Goal: Information Seeking & Learning: Learn about a topic

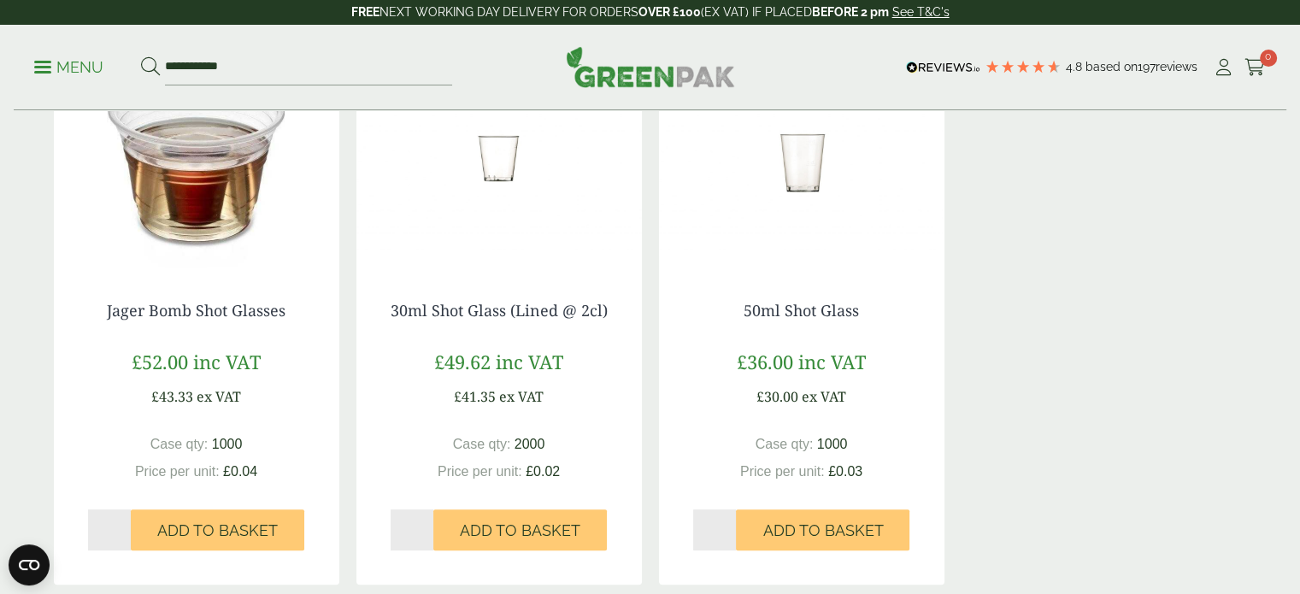
scroll to position [427, 0]
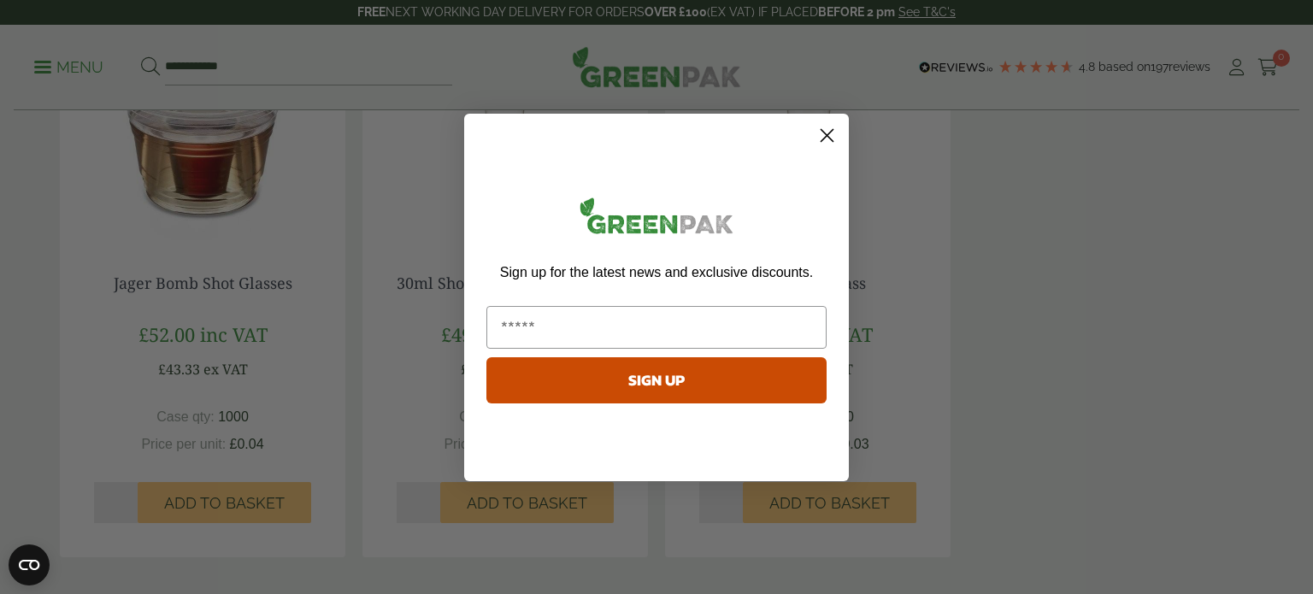
click at [829, 132] on icon "Close dialog" at bounding box center [827, 135] width 12 height 12
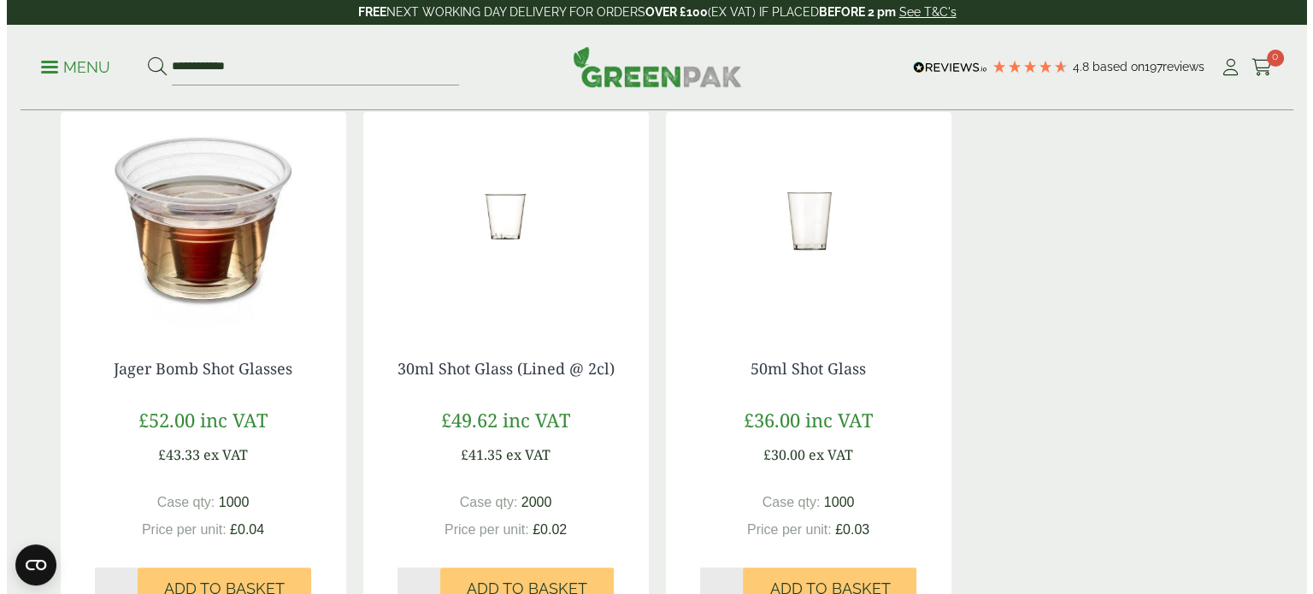
scroll to position [0, 0]
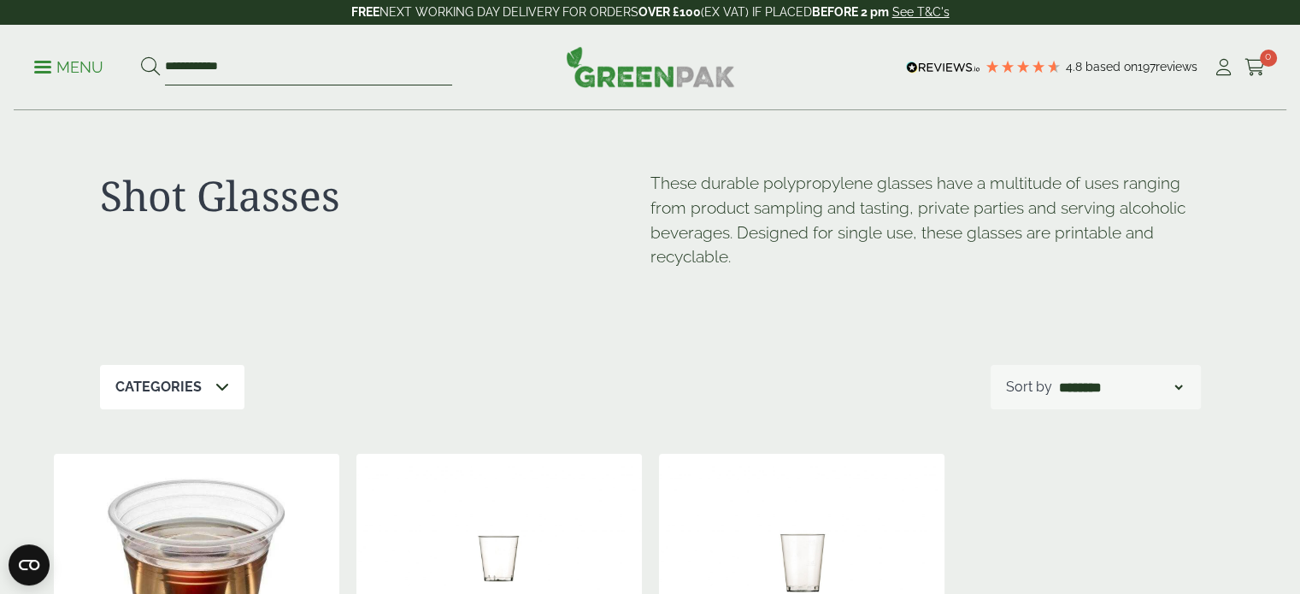
click at [250, 57] on input "**********" at bounding box center [308, 68] width 287 height 36
click at [42, 69] on p "Menu" at bounding box center [68, 67] width 69 height 21
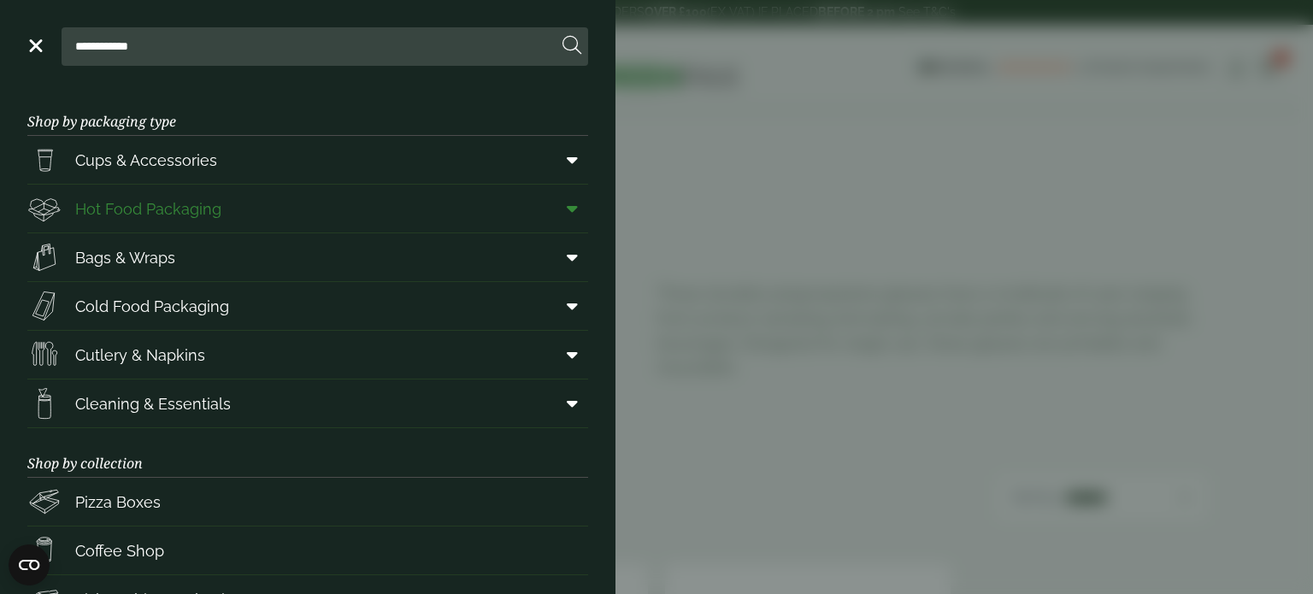
click at [308, 207] on link "Hot Food Packaging" at bounding box center [307, 209] width 561 height 48
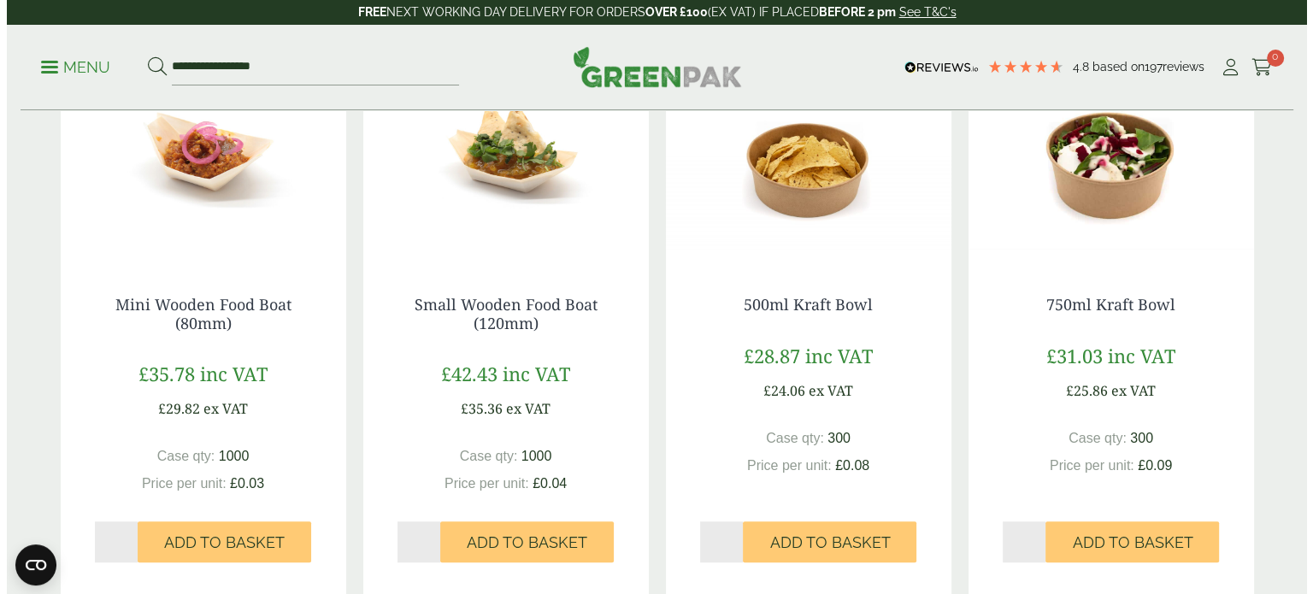
scroll to position [1025, 0]
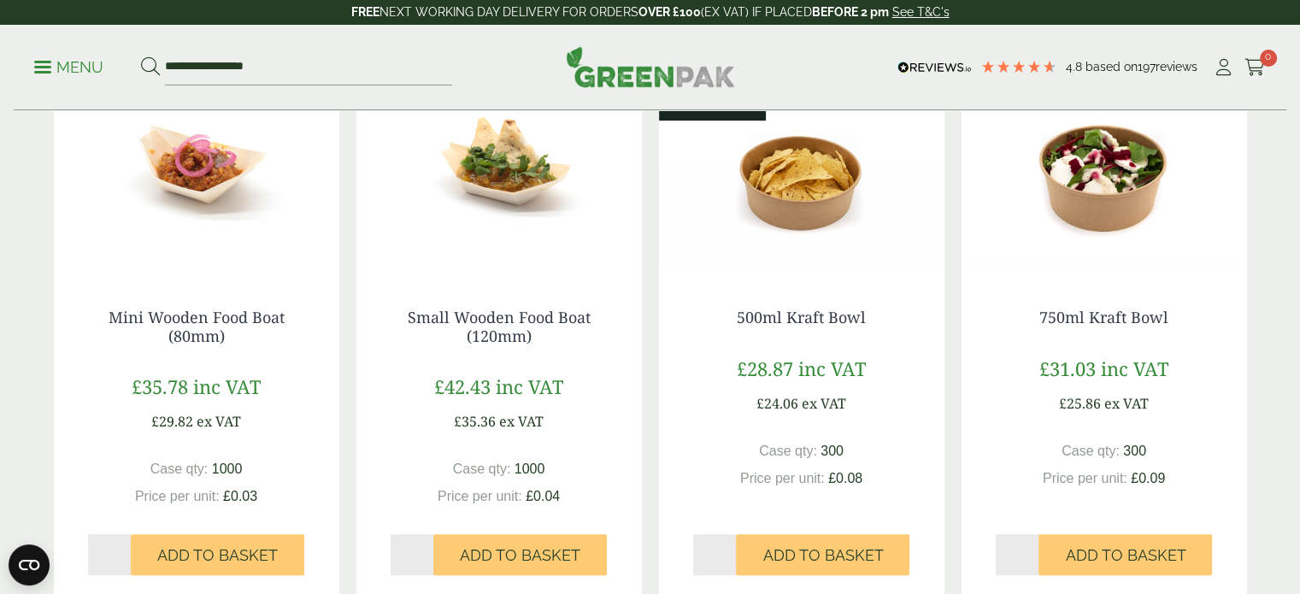
click at [29, 62] on div "**********" at bounding box center [650, 67] width 1272 height 85
click at [38, 67] on span at bounding box center [42, 67] width 17 height 3
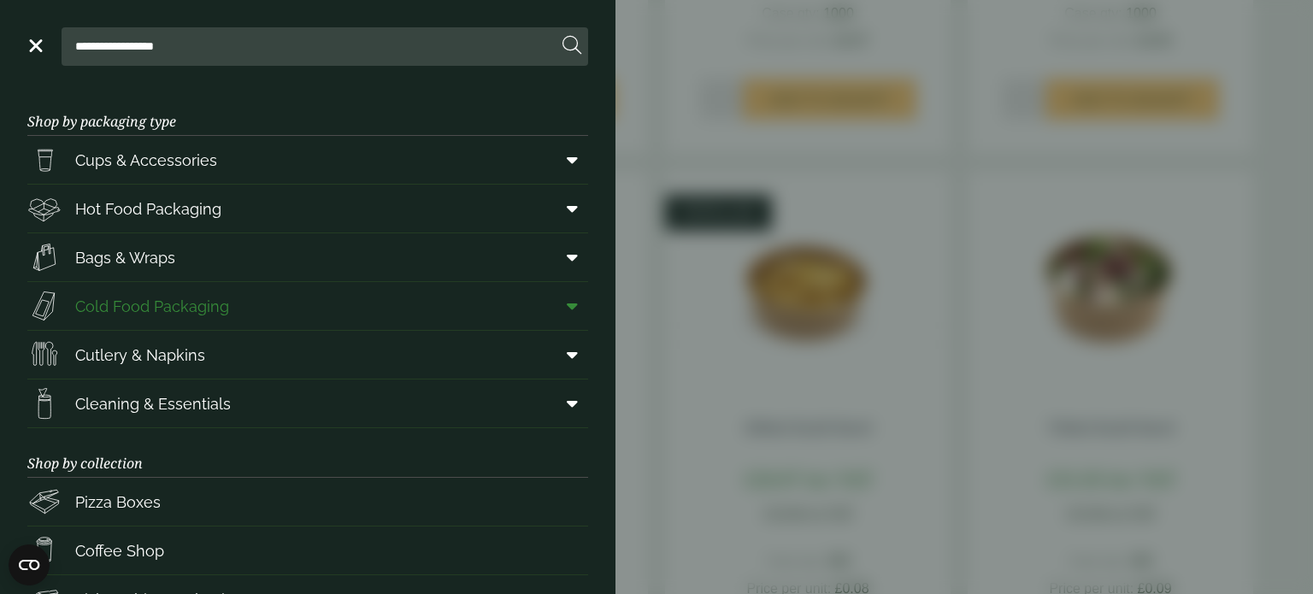
click at [352, 315] on link "Cold Food Packaging" at bounding box center [307, 306] width 561 height 48
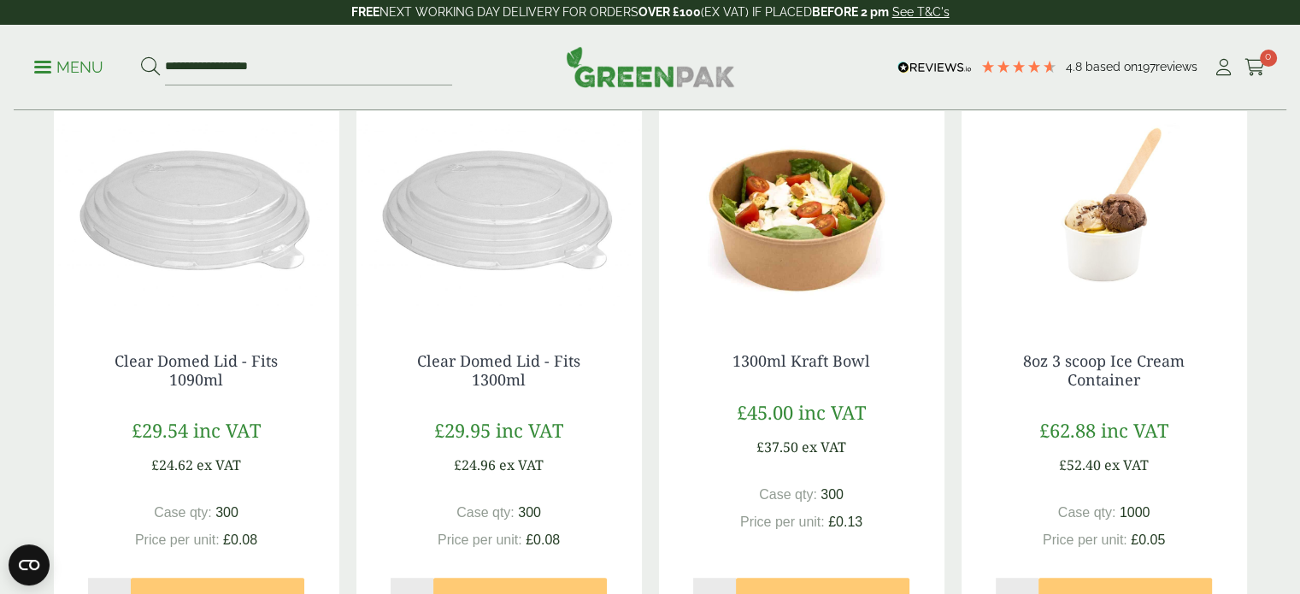
scroll to position [513, 0]
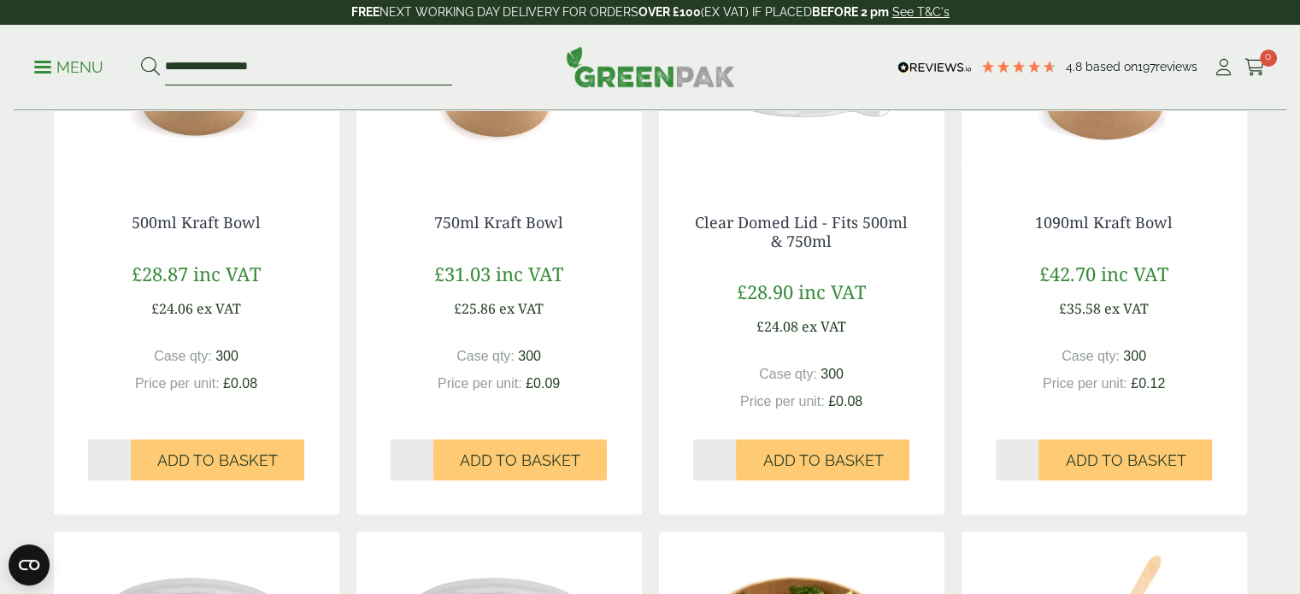
click at [301, 67] on input "**********" at bounding box center [308, 68] width 287 height 36
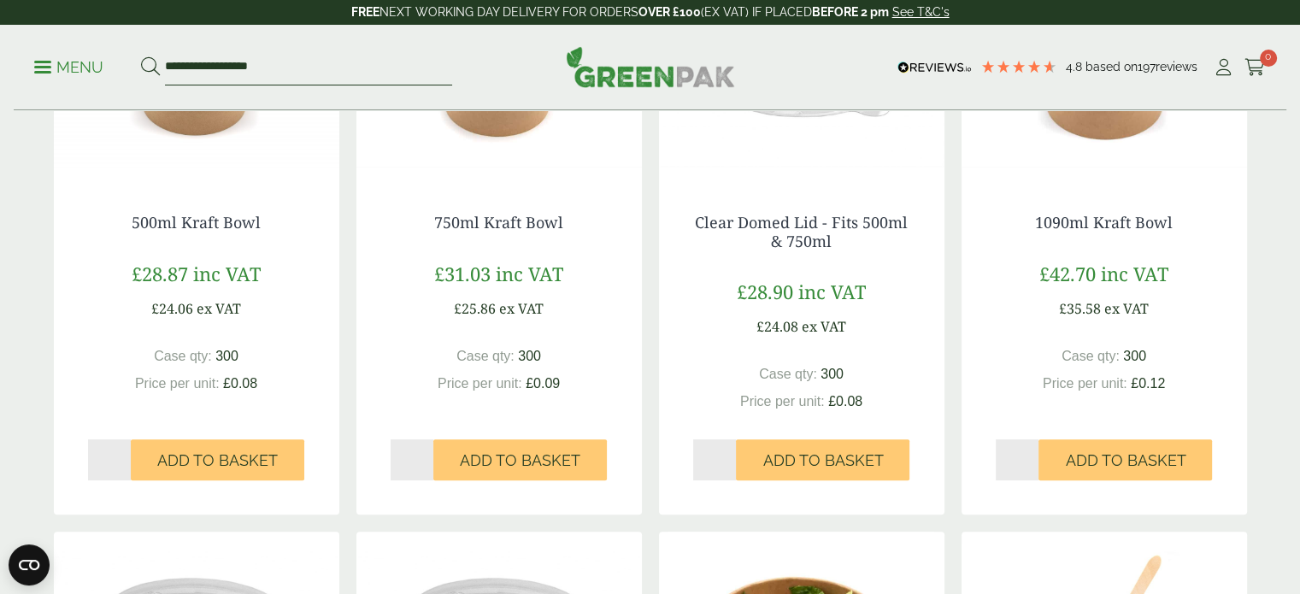
click at [301, 67] on input "**********" at bounding box center [308, 68] width 287 height 36
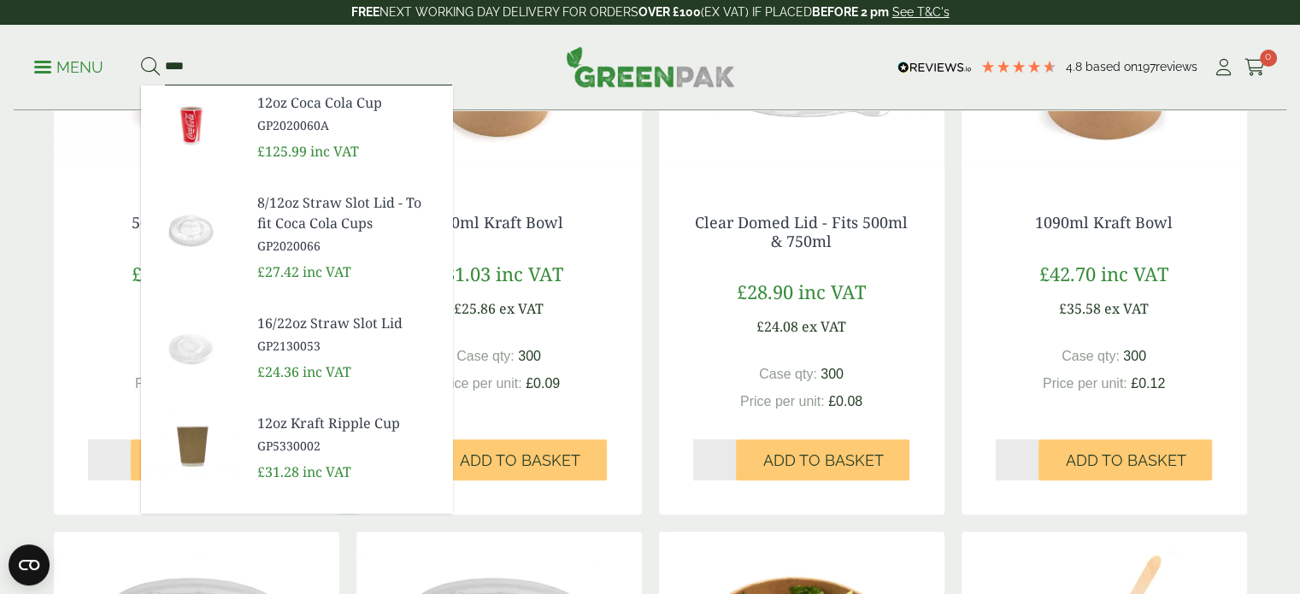
type input "****"
click at [141, 56] on button at bounding box center [150, 67] width 19 height 22
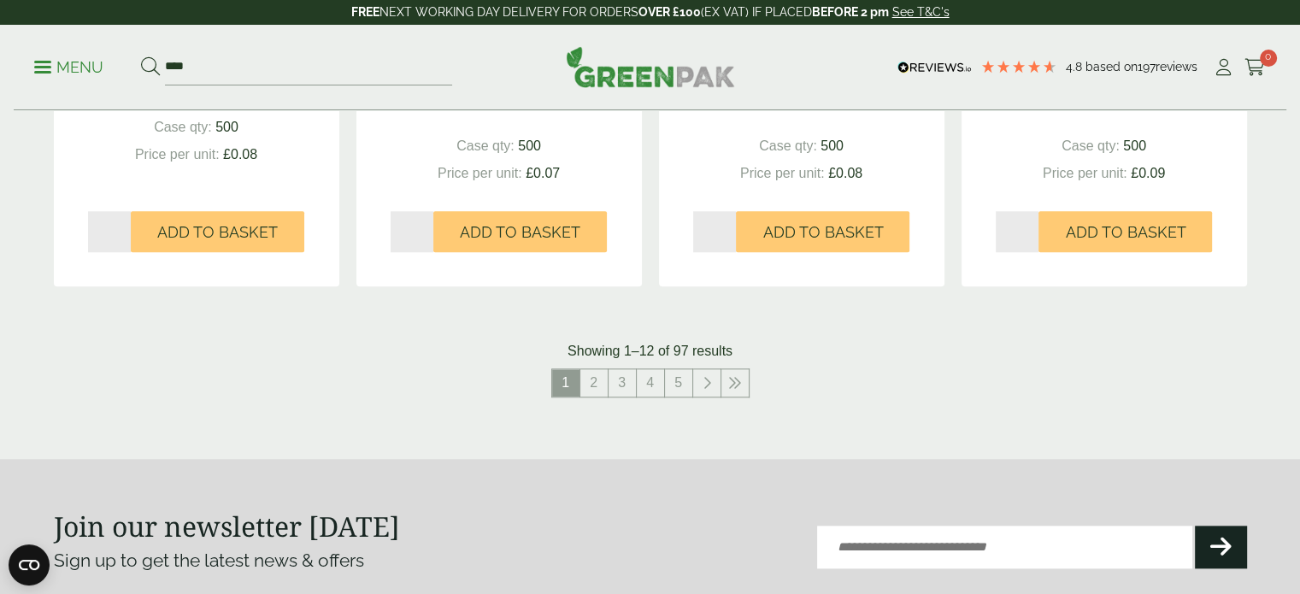
scroll to position [1794, 0]
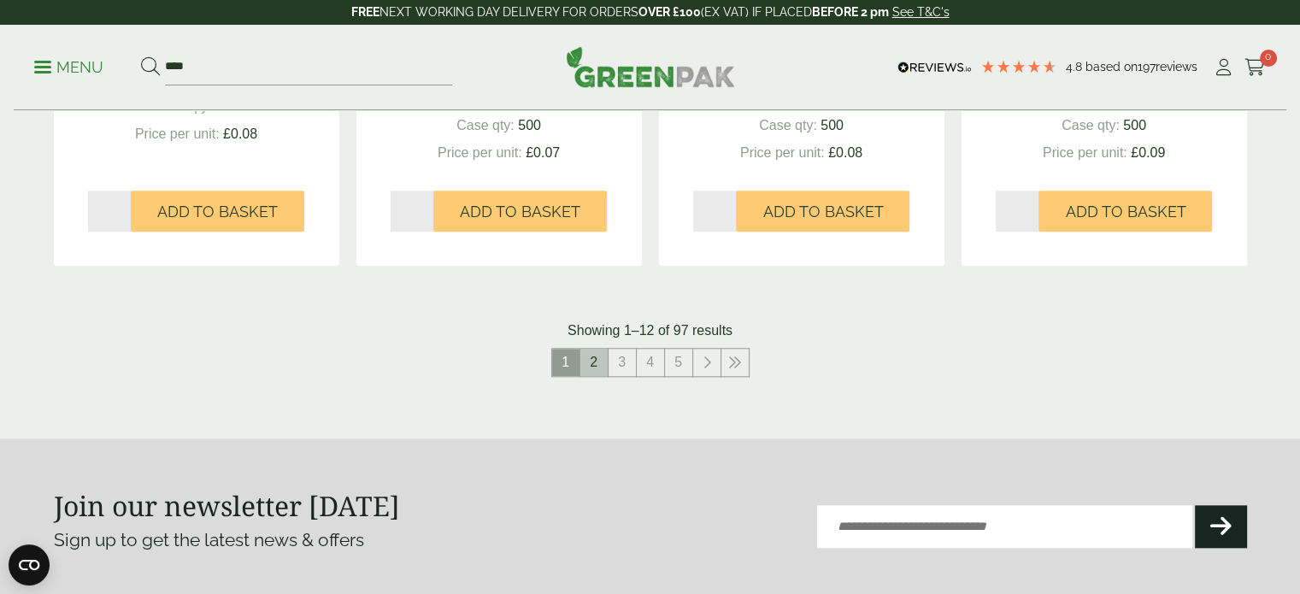
click at [602, 362] on link "2" at bounding box center [593, 362] width 27 height 27
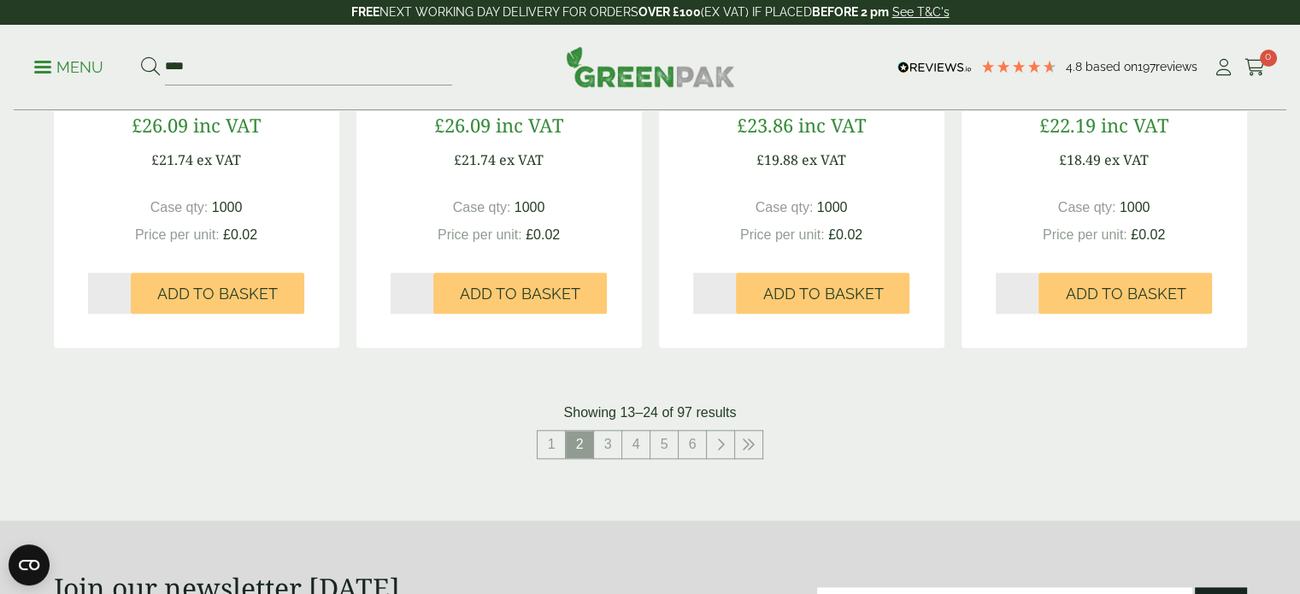
scroll to position [1880, 0]
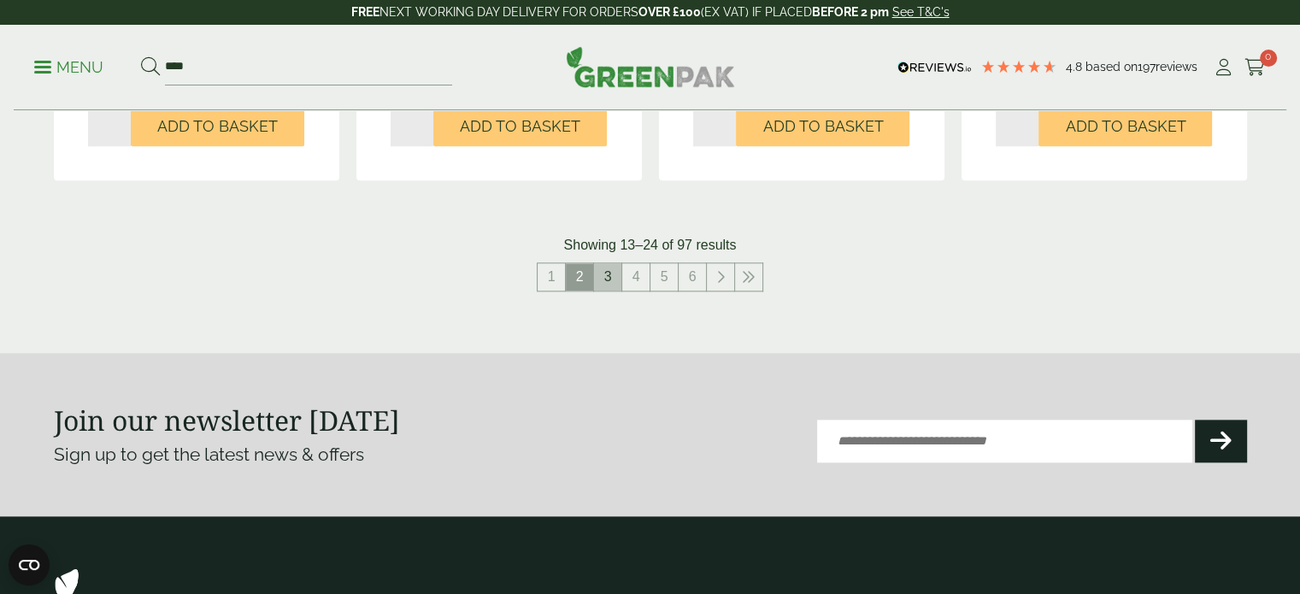
click at [612, 284] on link "3" at bounding box center [607, 276] width 27 height 27
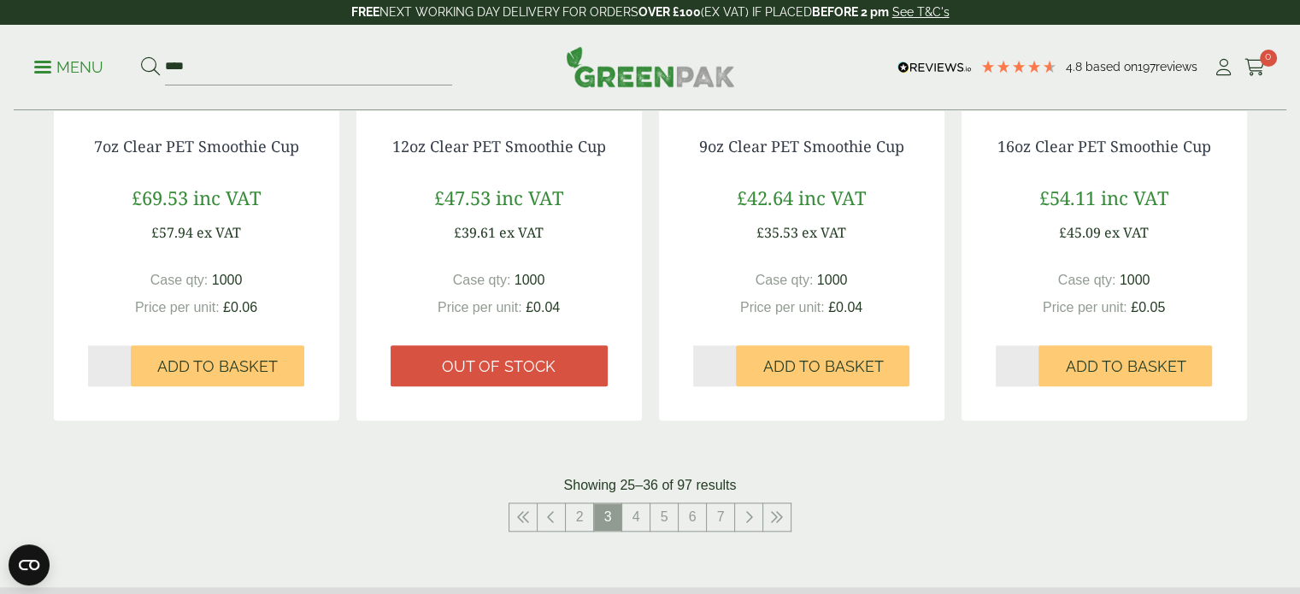
scroll to position [1847, 0]
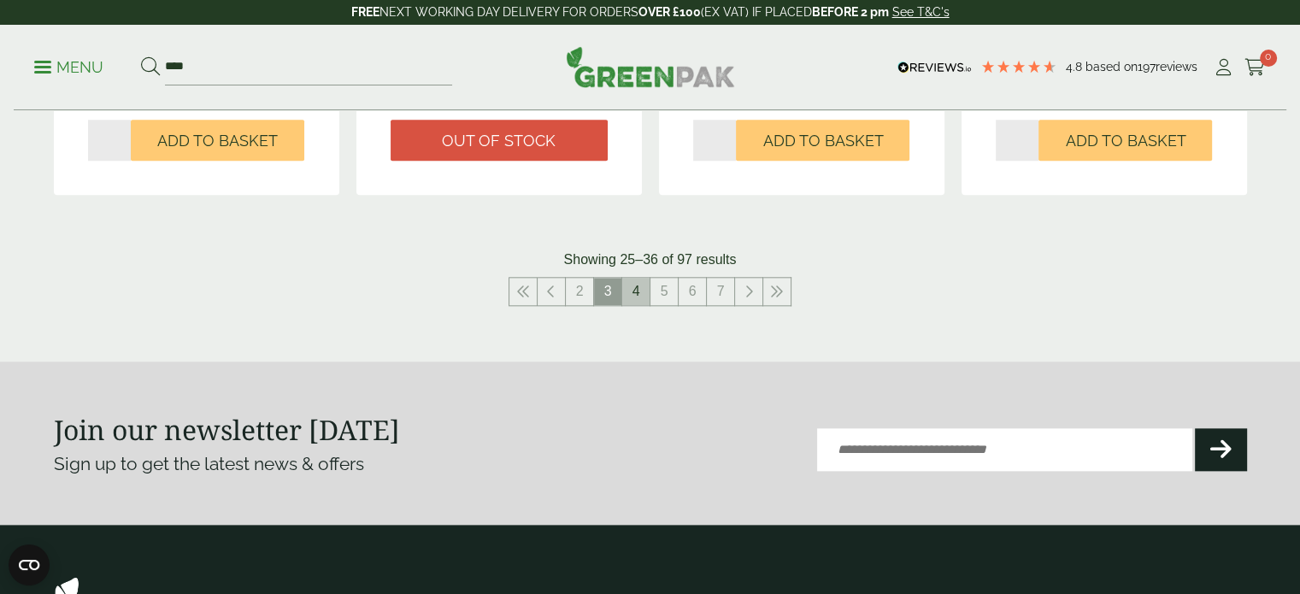
click at [632, 286] on link "4" at bounding box center [635, 291] width 27 height 27
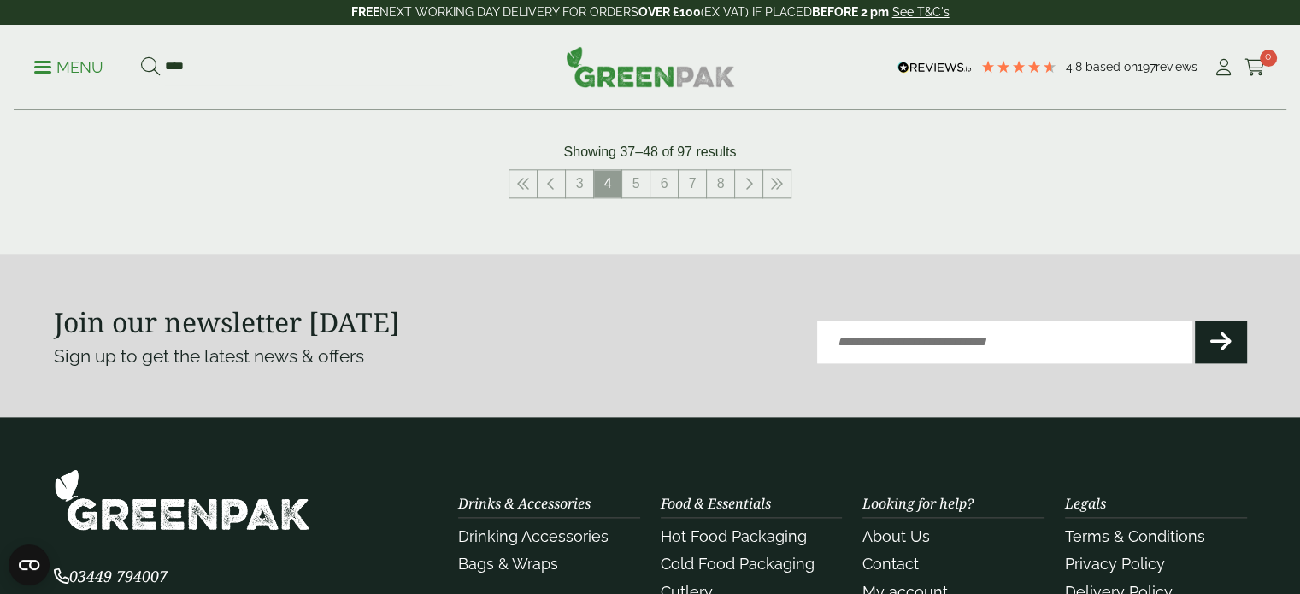
scroll to position [2023, 0]
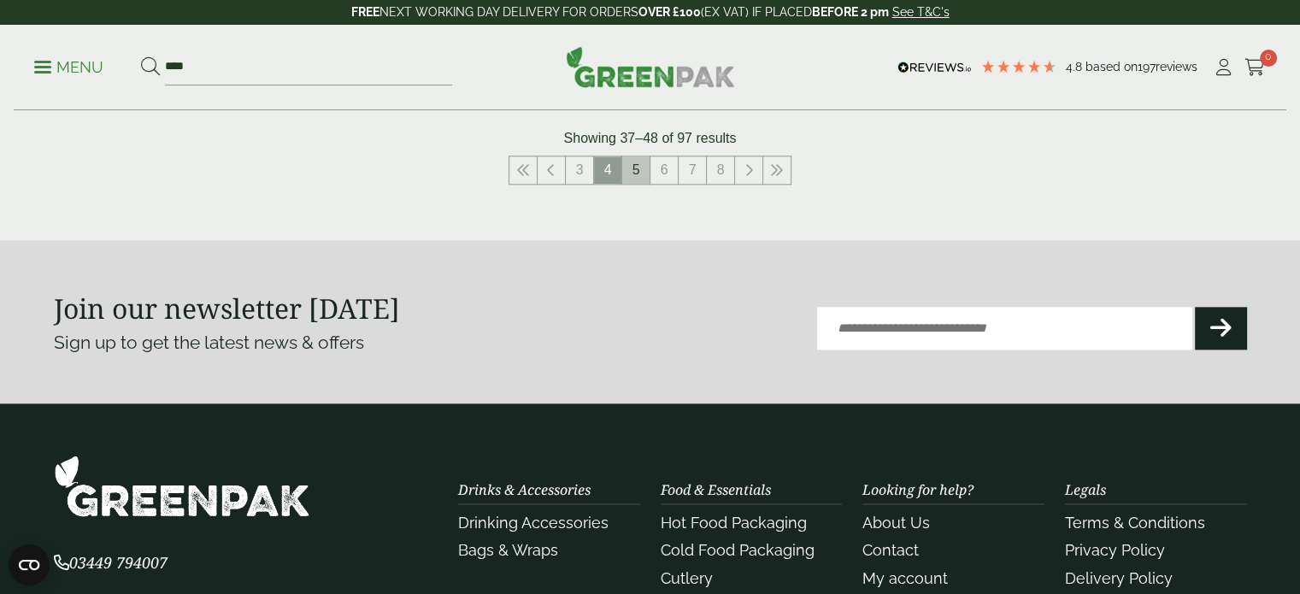
click at [637, 164] on link "5" at bounding box center [635, 169] width 27 height 27
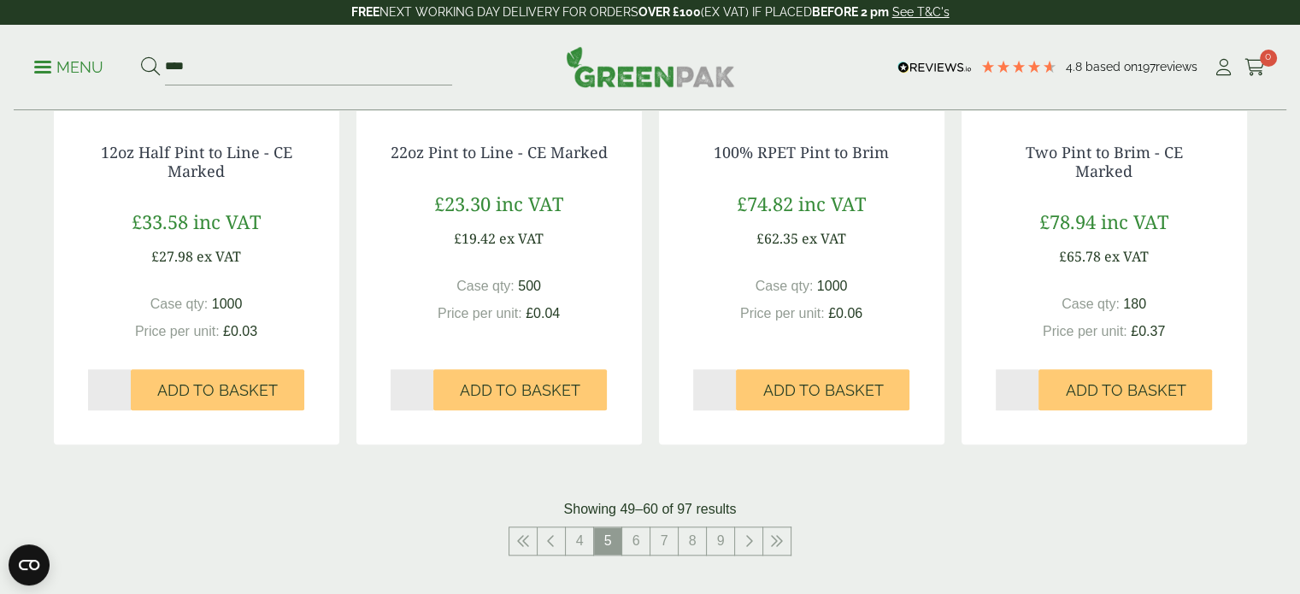
scroll to position [1818, 0]
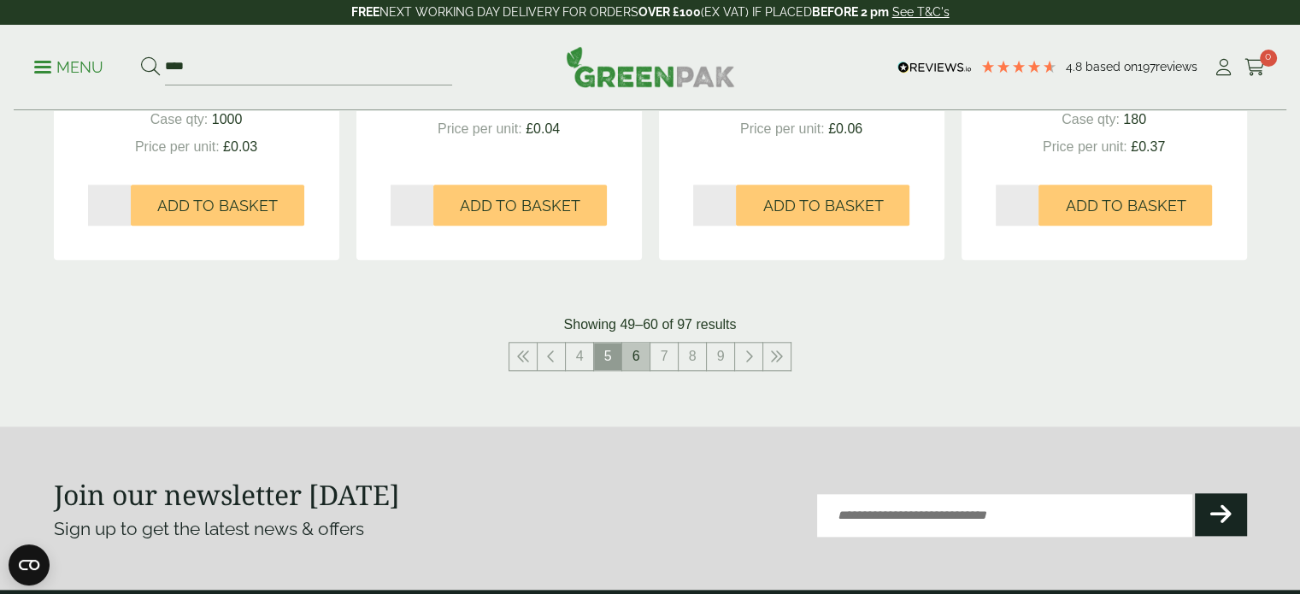
click at [643, 355] on link "6" at bounding box center [635, 356] width 27 height 27
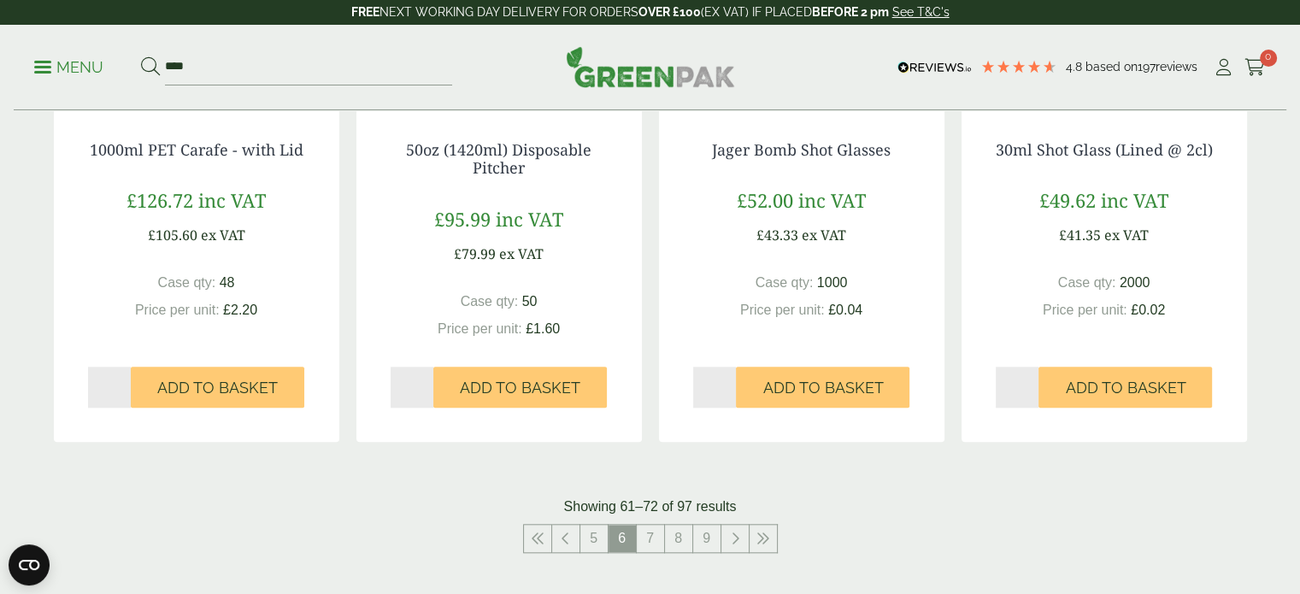
scroll to position [1707, 0]
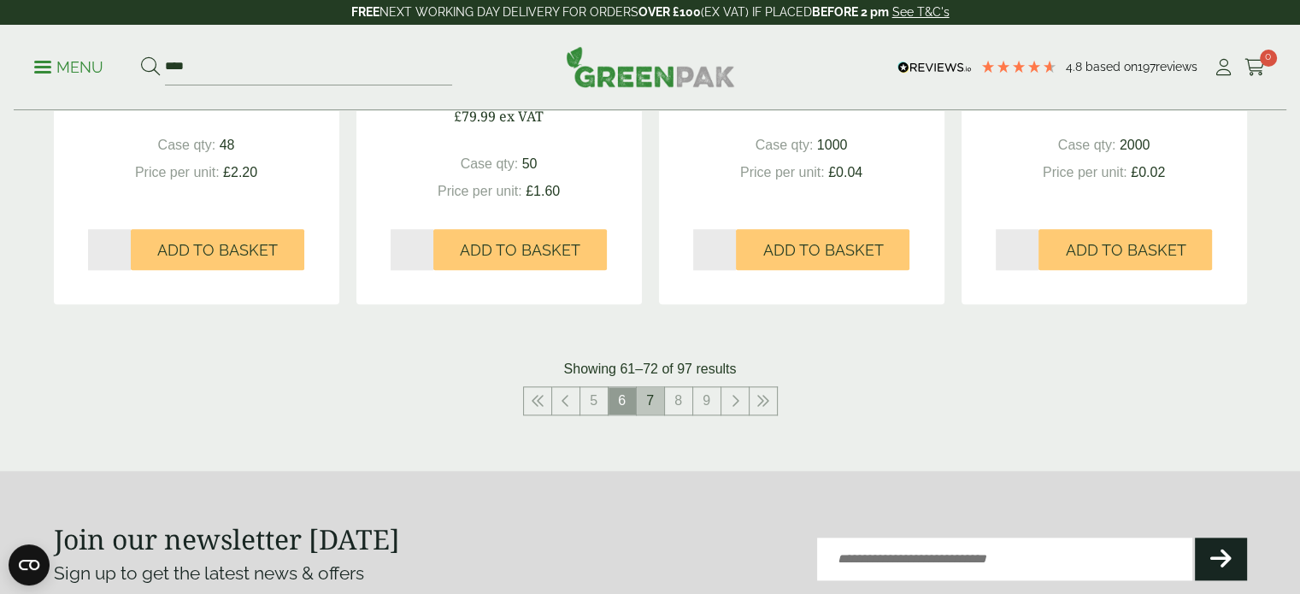
click at [649, 406] on link "7" at bounding box center [650, 400] width 27 height 27
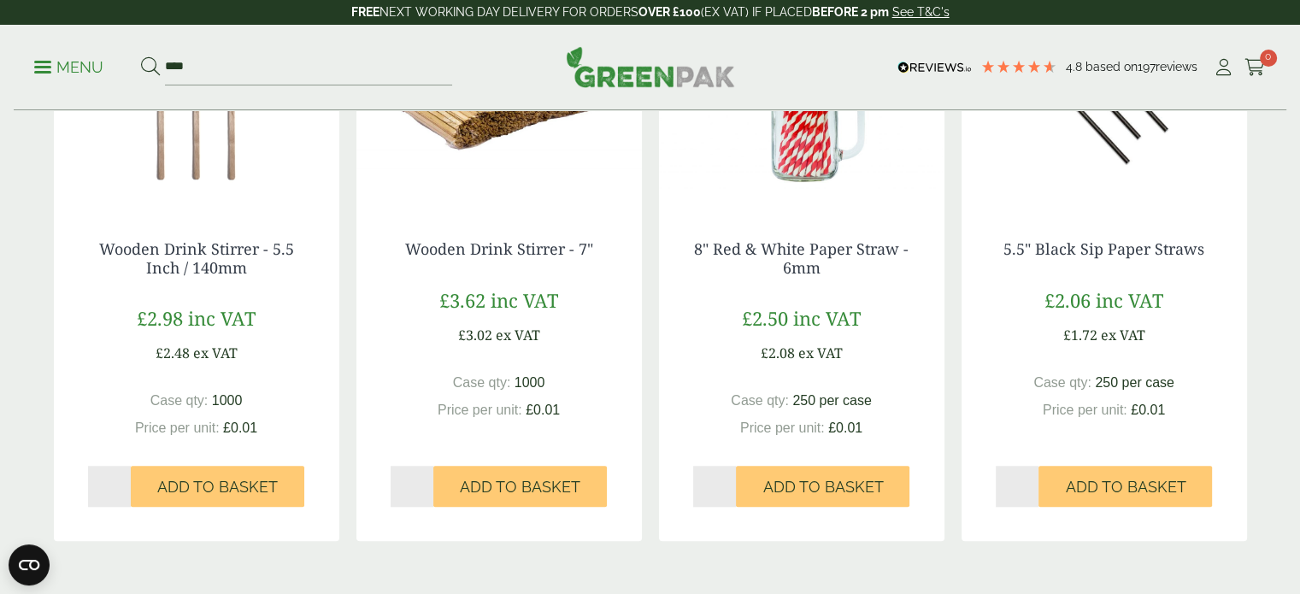
scroll to position [1793, 0]
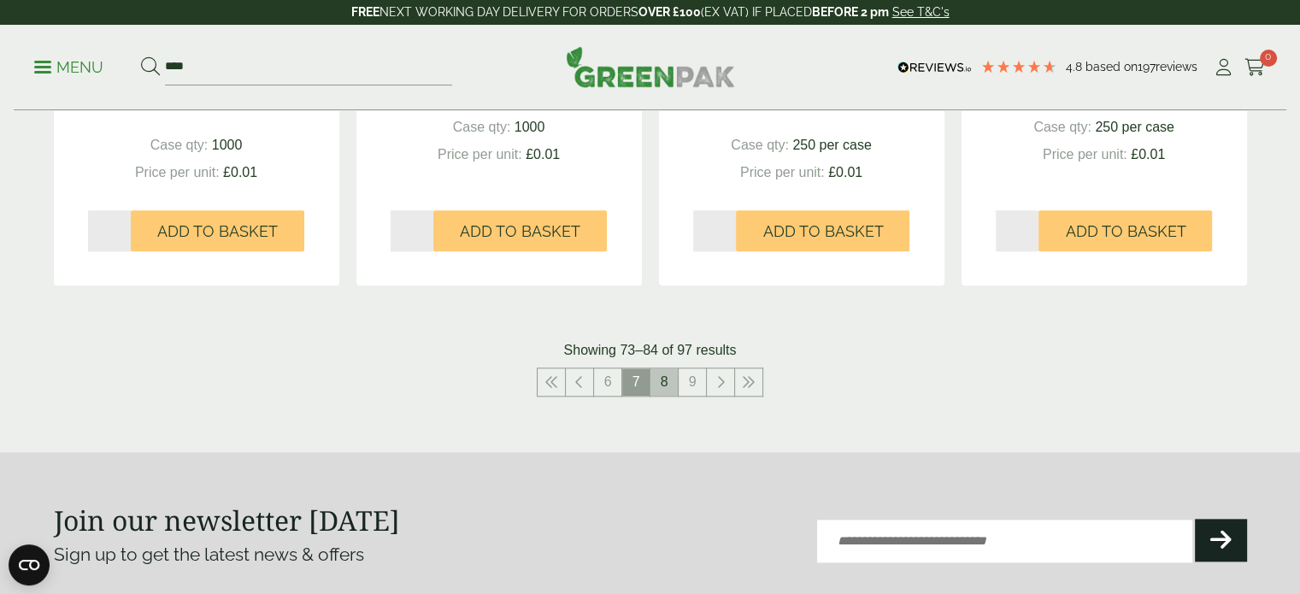
click at [654, 385] on link "8" at bounding box center [663, 381] width 27 height 27
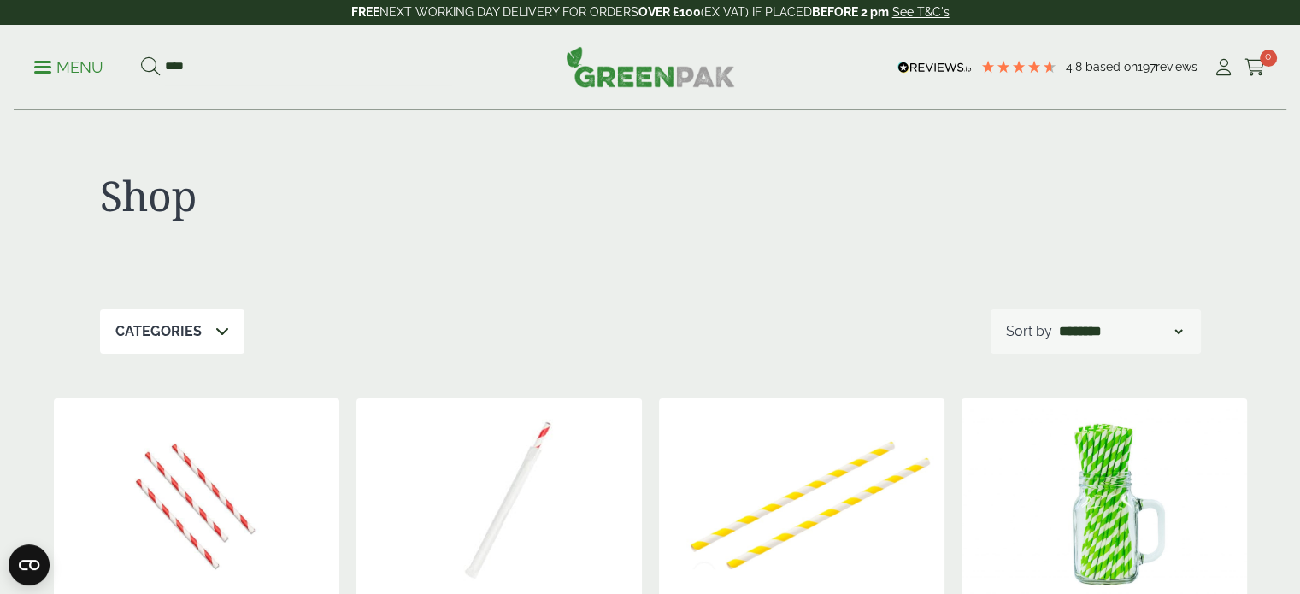
click at [51, 68] on p "Menu" at bounding box center [68, 67] width 69 height 21
click at [51, 68] on aside "Close **** Shop by packaging type Cups & Accessories Hot Drink Paper Cups Smoot…" at bounding box center [650, 297] width 1300 height 594
click at [51, 68] on p "Menu" at bounding box center [68, 67] width 69 height 21
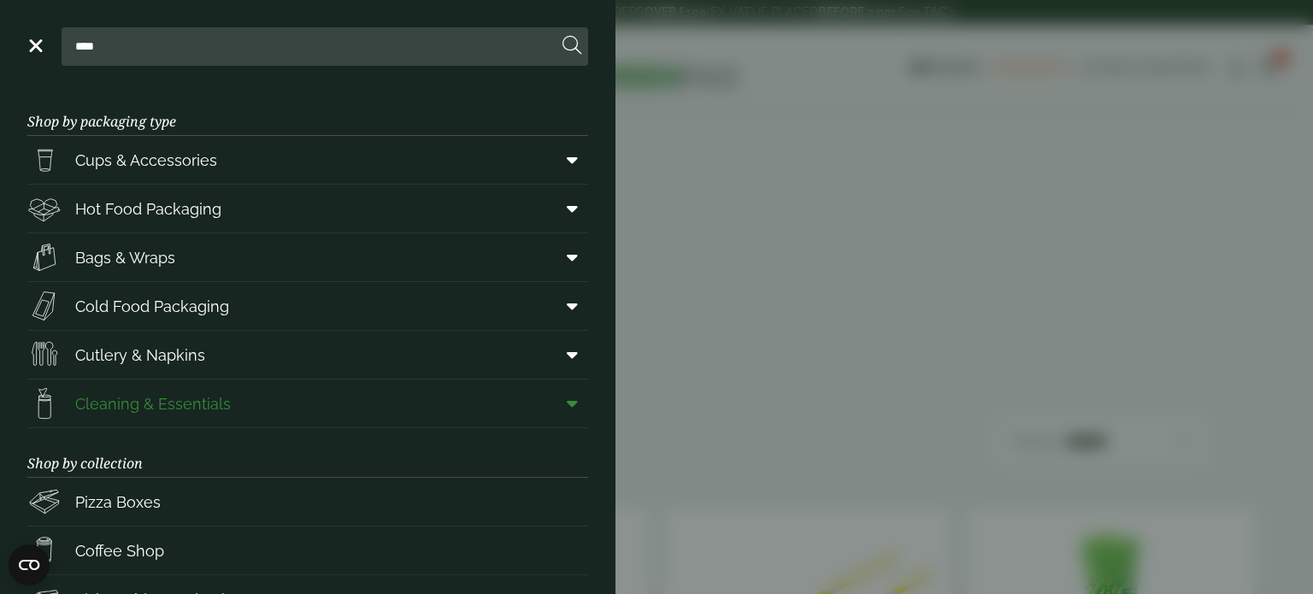
click at [191, 404] on span "Cleaning & Essentials" at bounding box center [153, 403] width 156 height 23
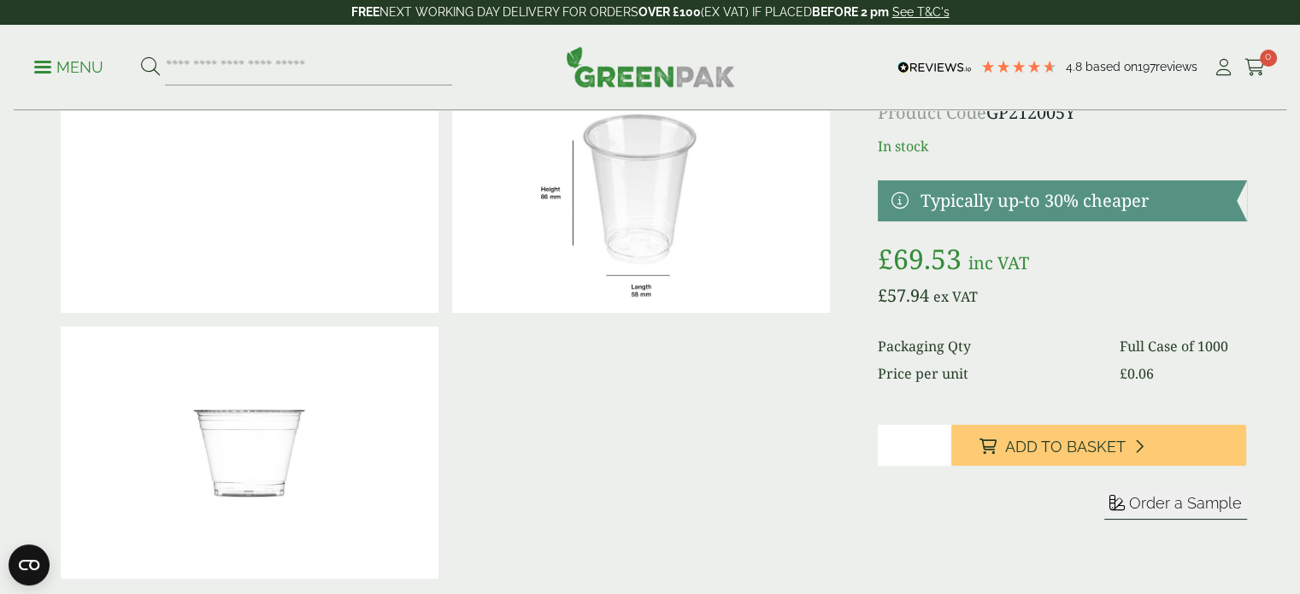
scroll to position [85, 0]
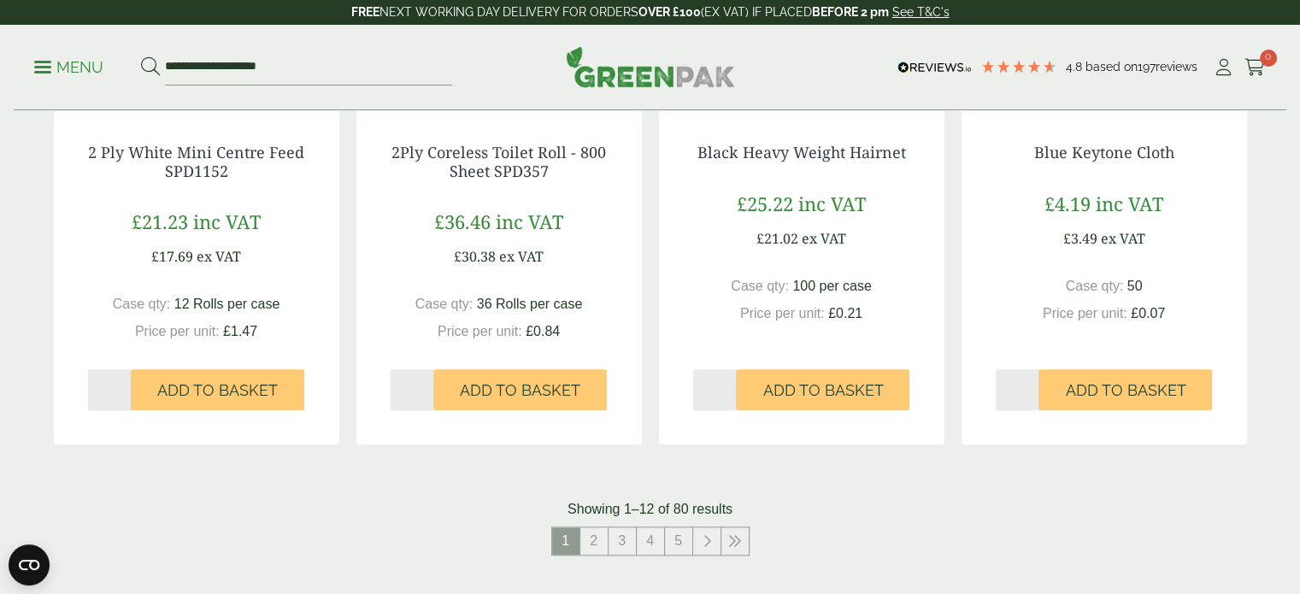
scroll to position [1709, 0]
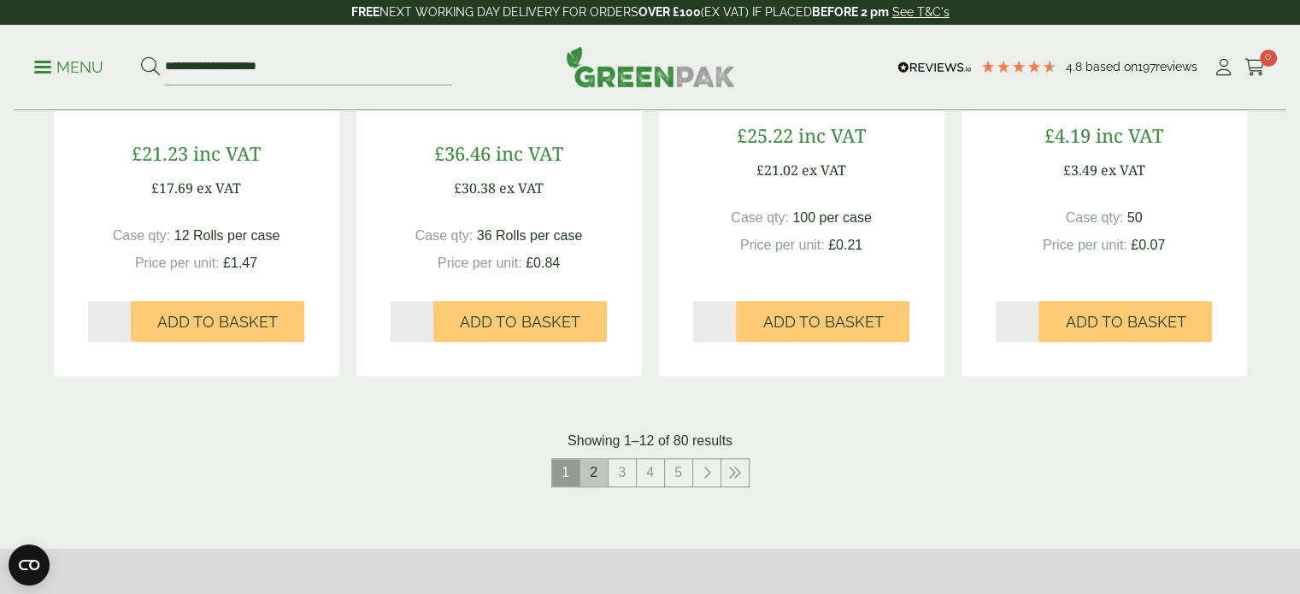
click at [598, 475] on link "2" at bounding box center [593, 472] width 27 height 27
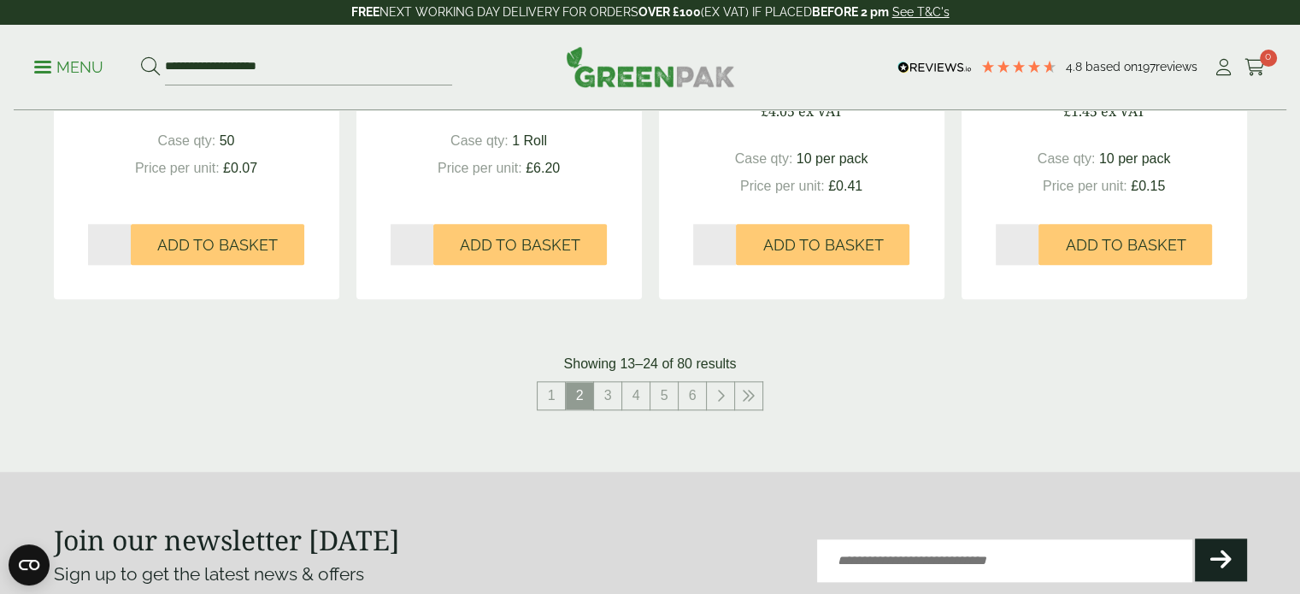
scroll to position [1794, 0]
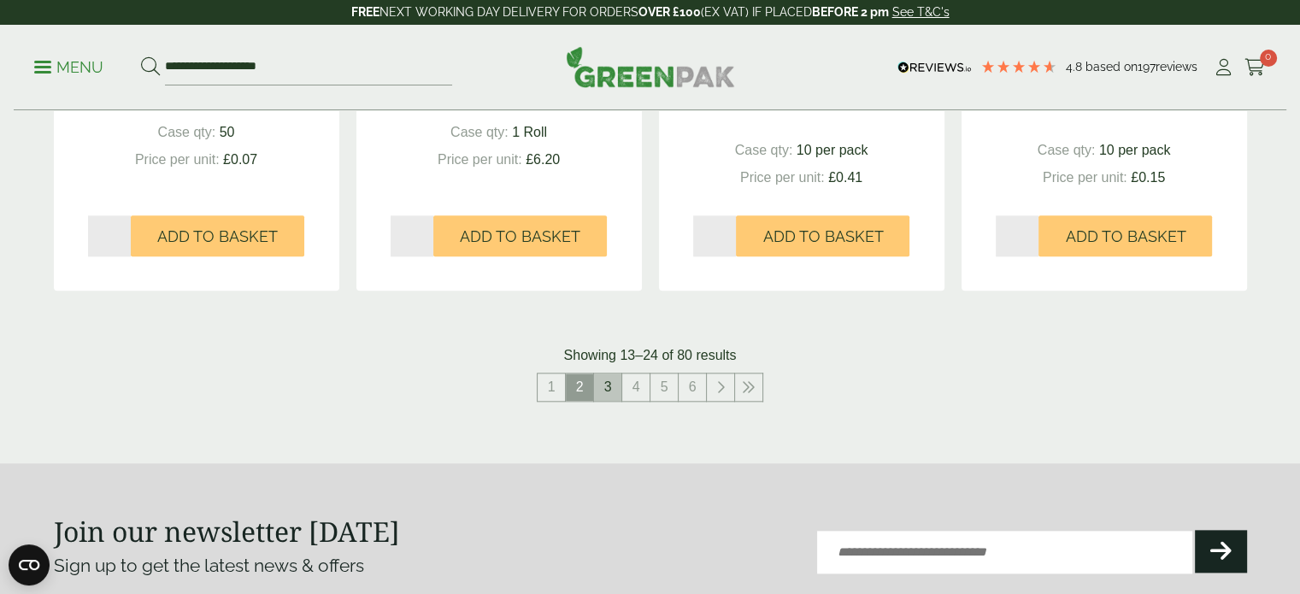
click at [615, 386] on link "3" at bounding box center [607, 386] width 27 height 27
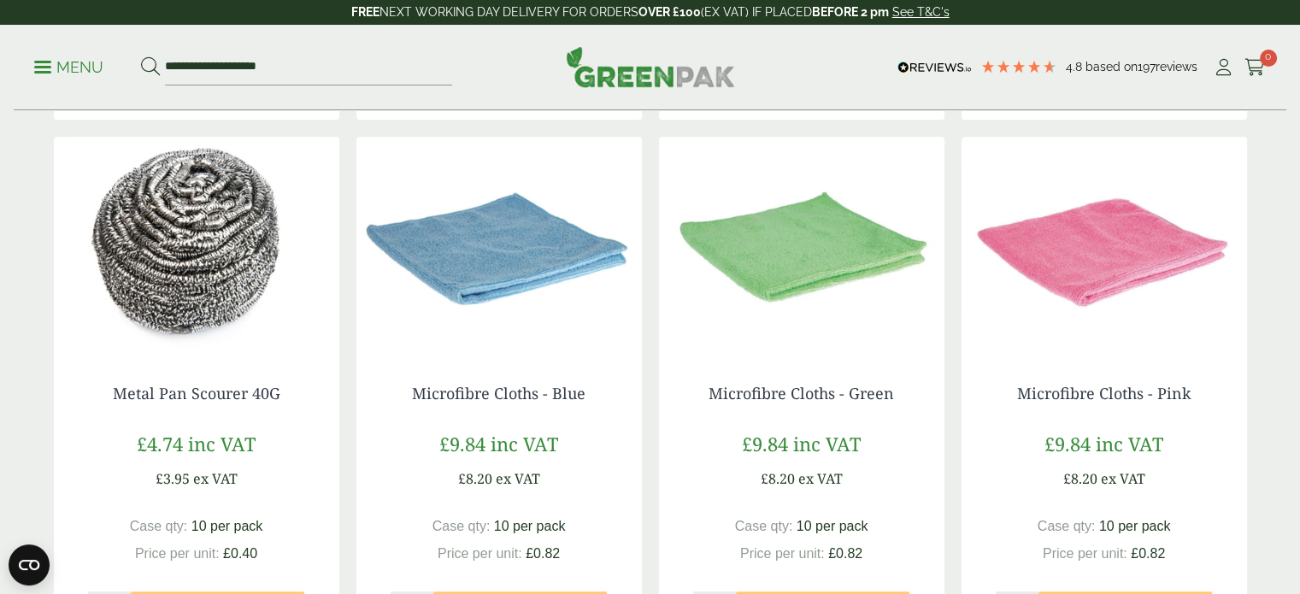
scroll to position [1624, 0]
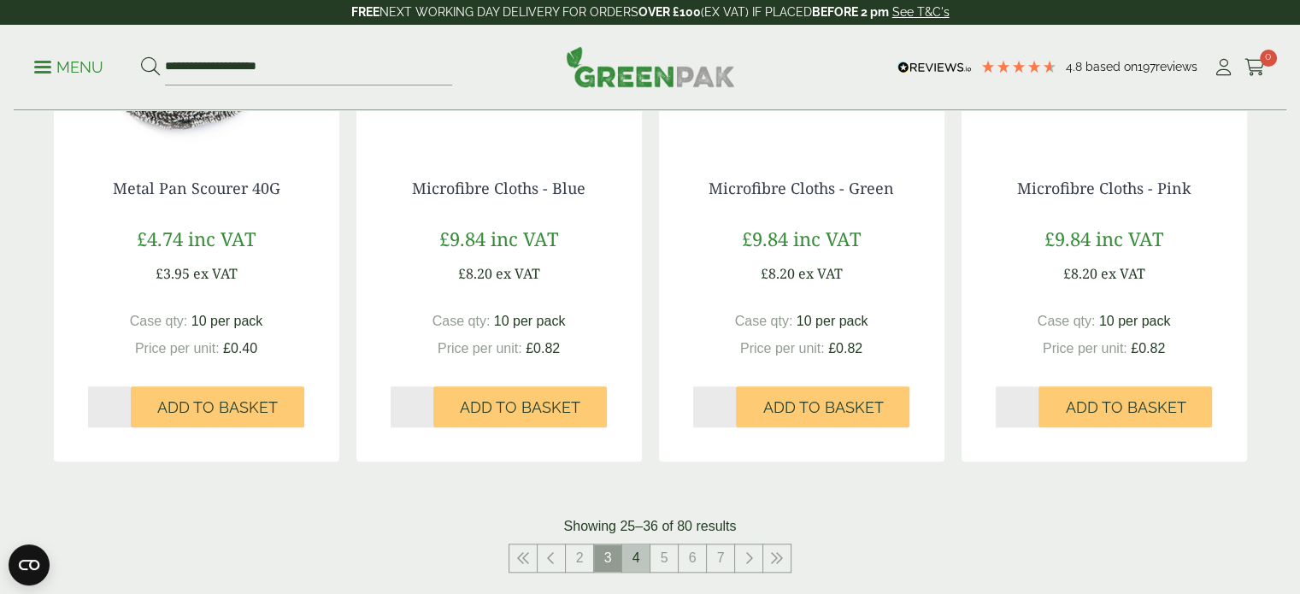
click at [643, 561] on link "4" at bounding box center [635, 557] width 27 height 27
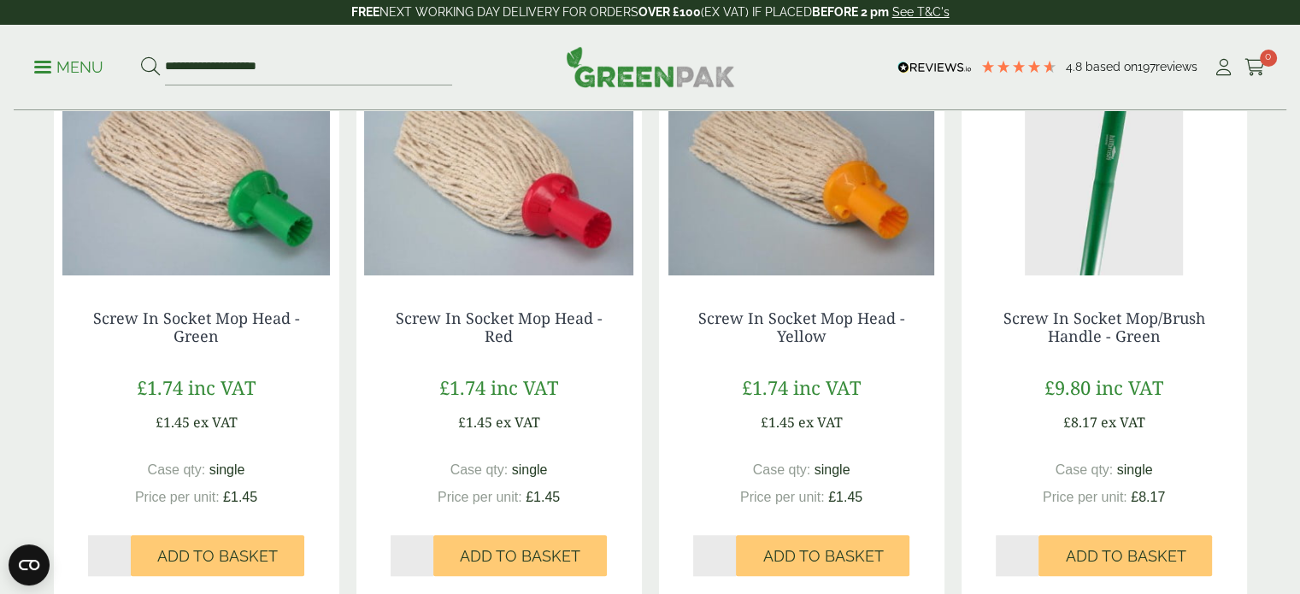
scroll to position [1709, 0]
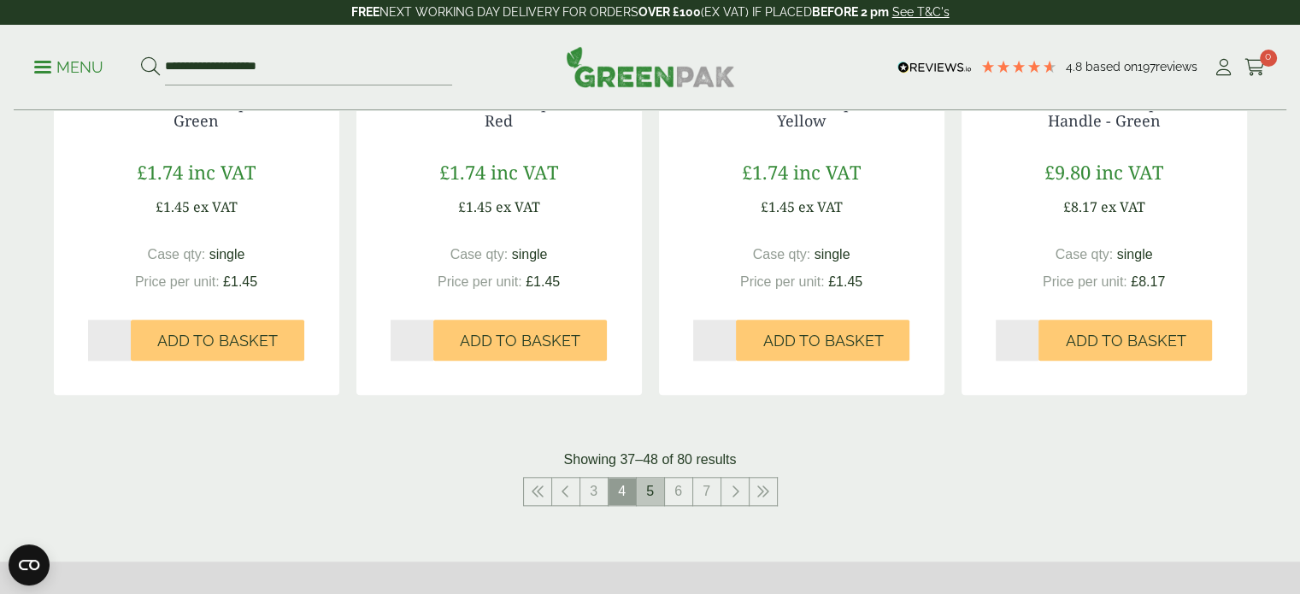
click at [660, 485] on link "5" at bounding box center [650, 491] width 27 height 27
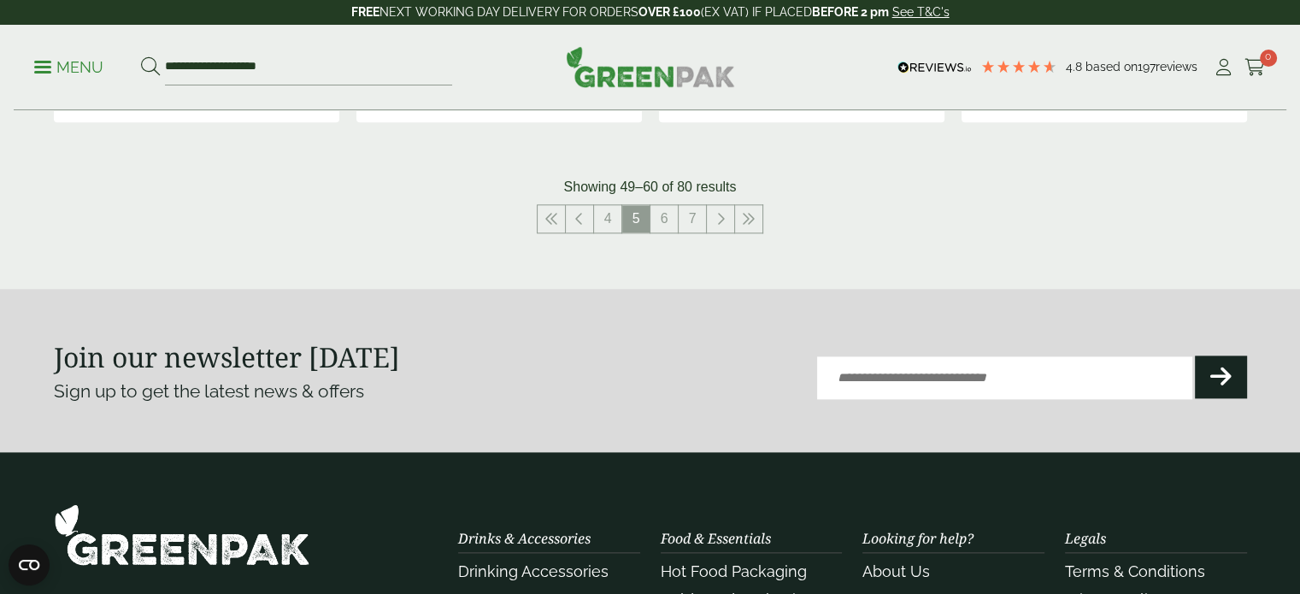
scroll to position [1880, 0]
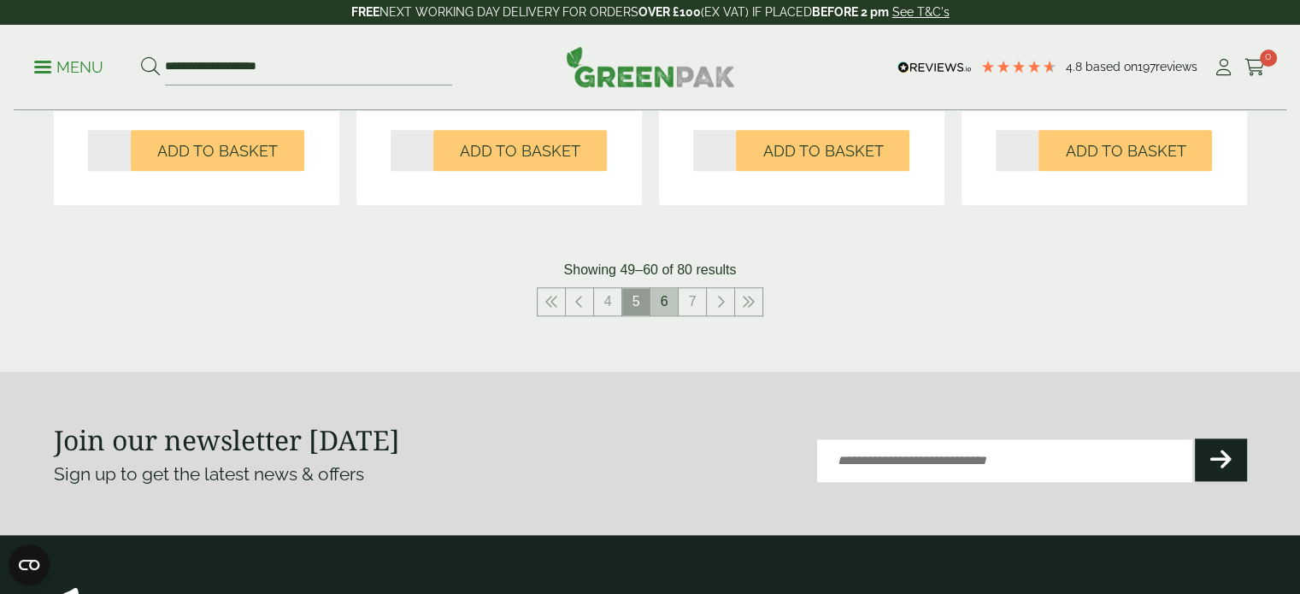
click at [655, 300] on link "6" at bounding box center [663, 301] width 27 height 27
